Goal: Information Seeking & Learning: Learn about a topic

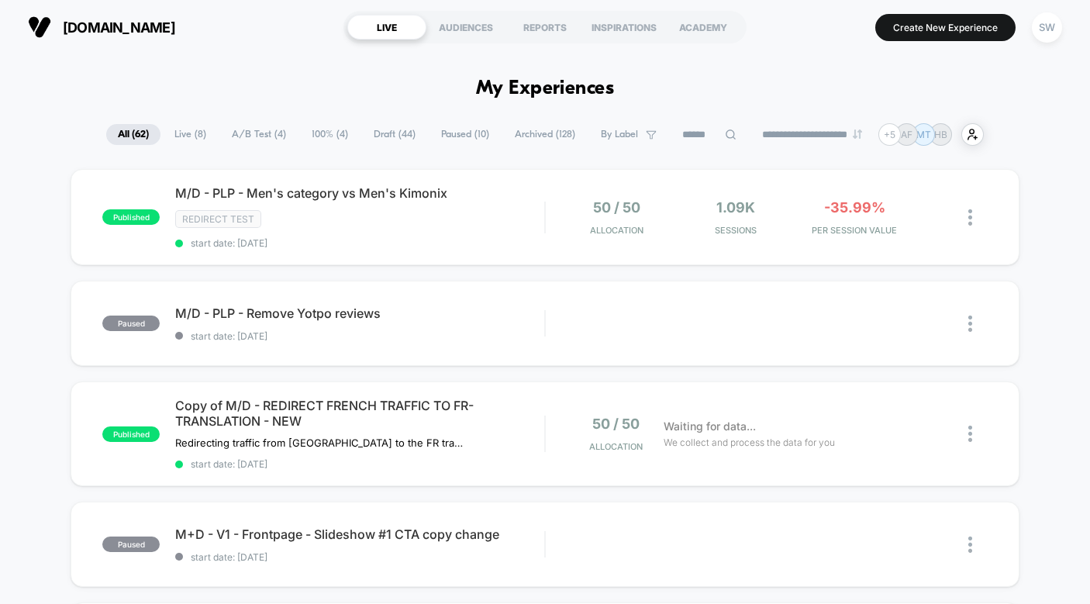
click at [241, 138] on span "A/B Test ( 4 )" at bounding box center [258, 134] width 77 height 21
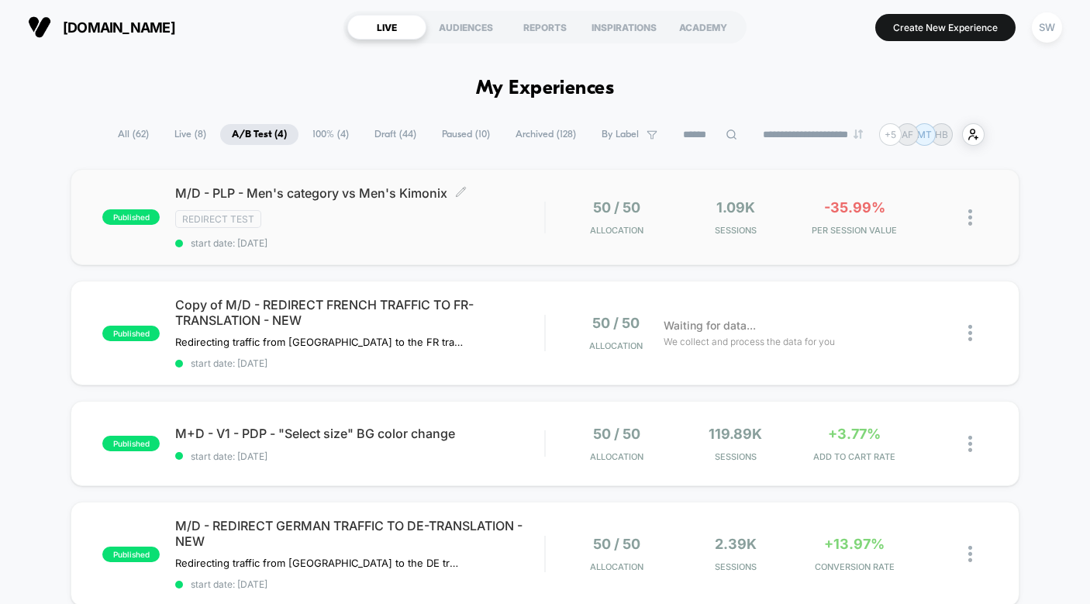
click at [513, 231] on div "M/D - PLP - Men's category vs Men's Kimonix Click to edit experience details Cl…" at bounding box center [359, 217] width 369 height 64
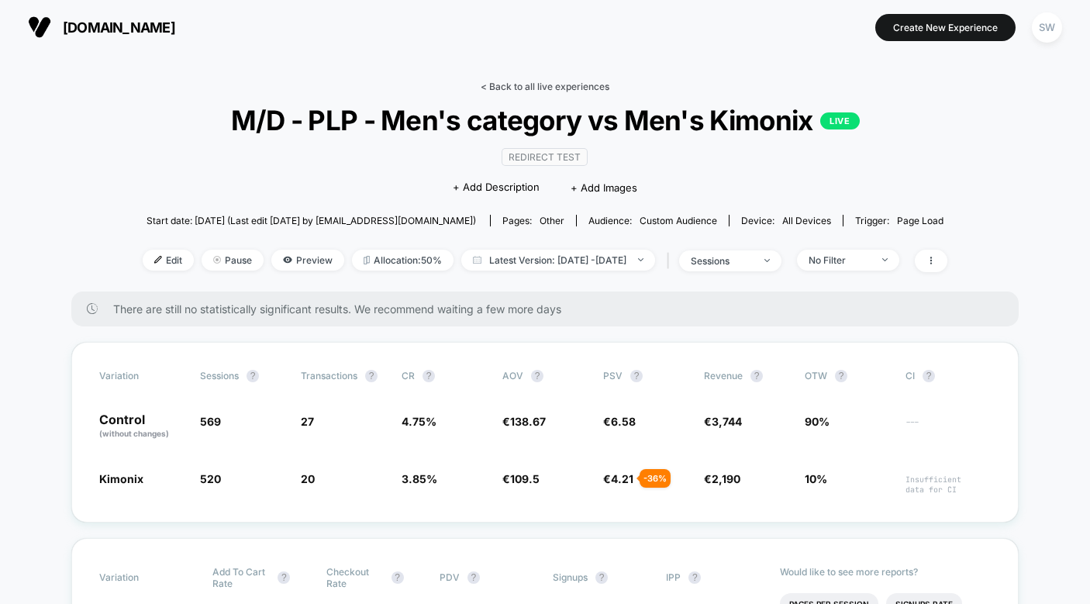
click at [546, 86] on link "< Back to all live experiences" at bounding box center [544, 87] width 129 height 12
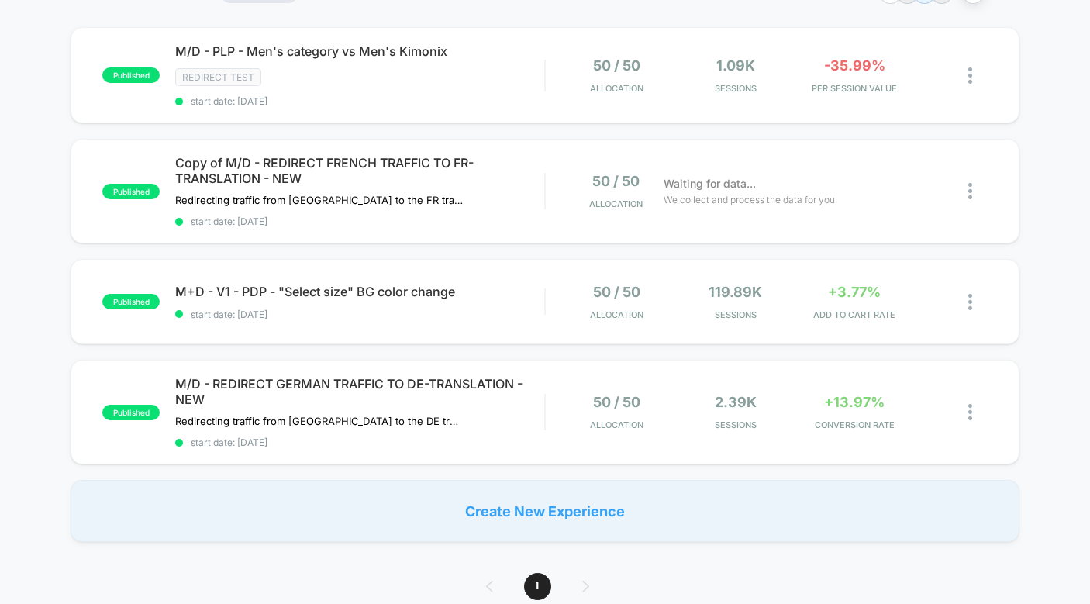
scroll to position [143, 0]
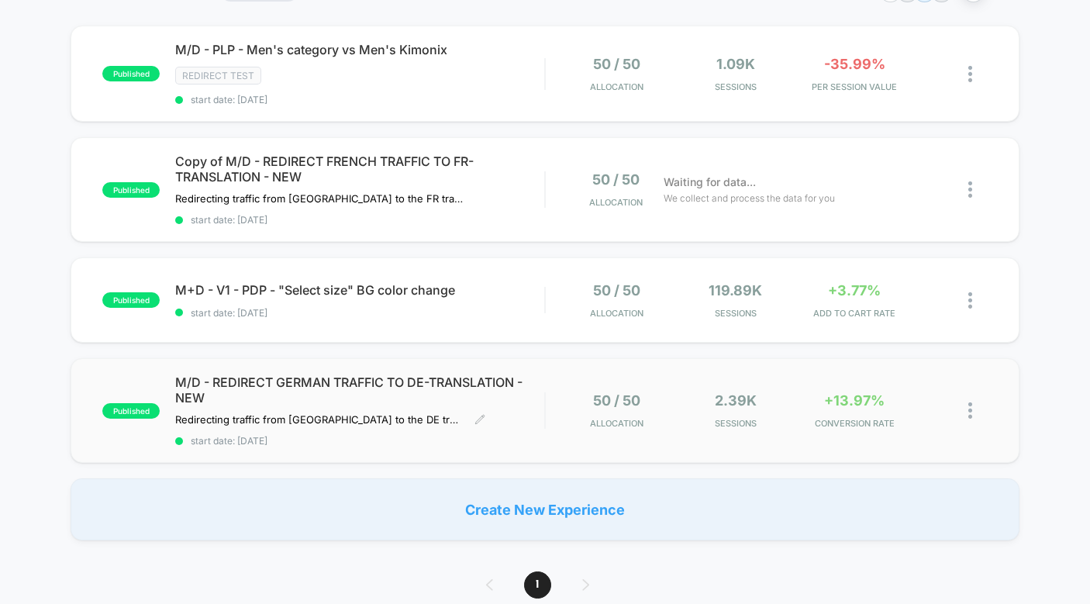
click at [532, 398] on span "M/D - REDIRECT GERMAN TRAFFIC TO DE-TRANSLATION - NEW" at bounding box center [359, 389] width 369 height 31
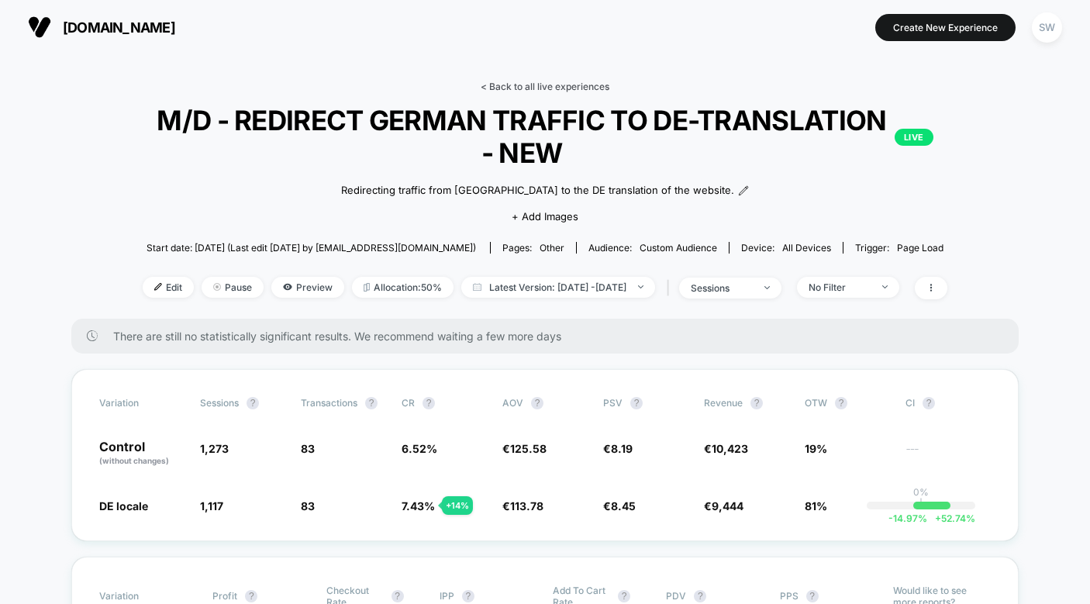
click at [570, 81] on link "< Back to all live experiences" at bounding box center [544, 87] width 129 height 12
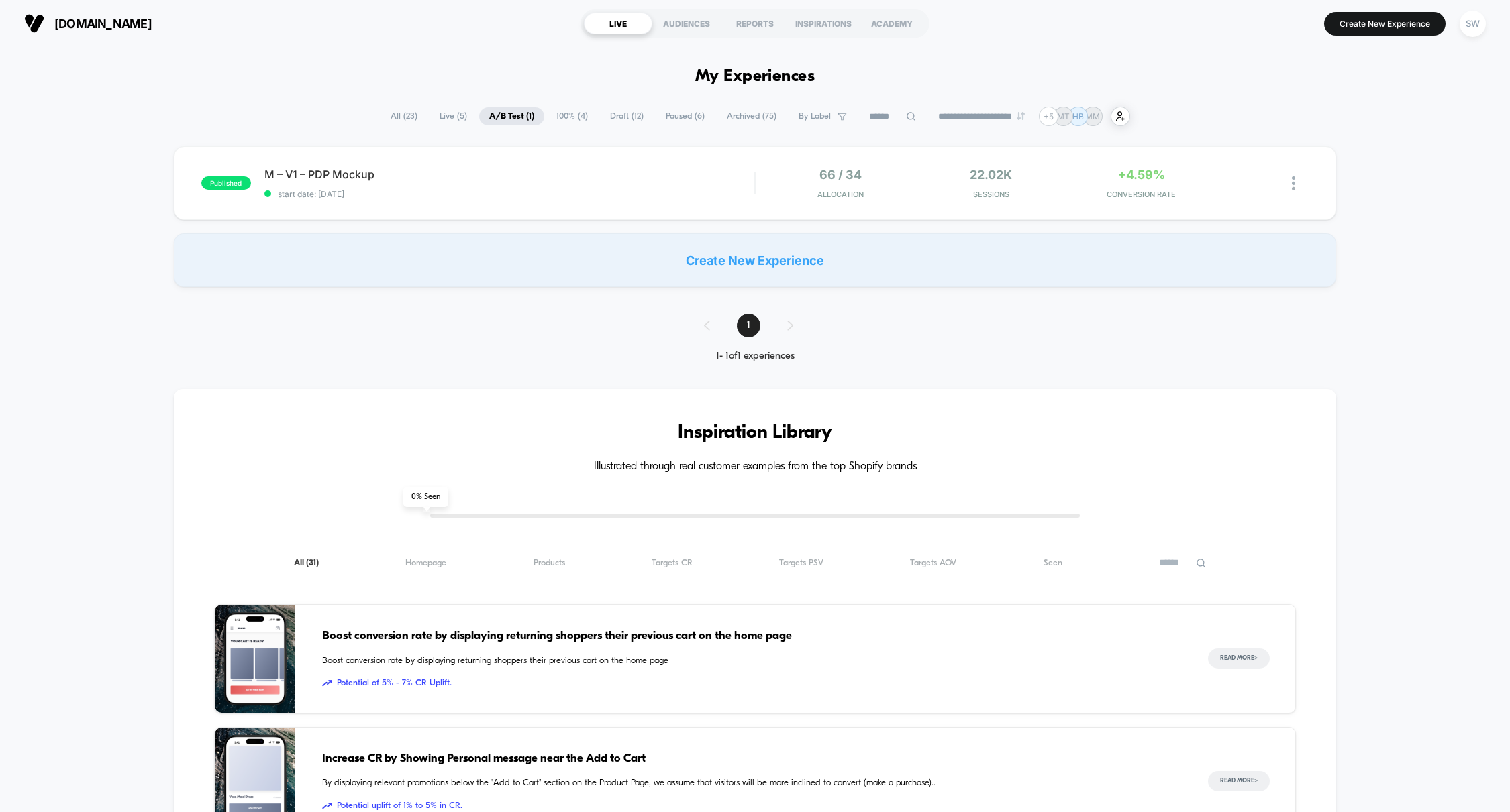
scroll to position [1, 0]
